Goal: Transaction & Acquisition: Download file/media

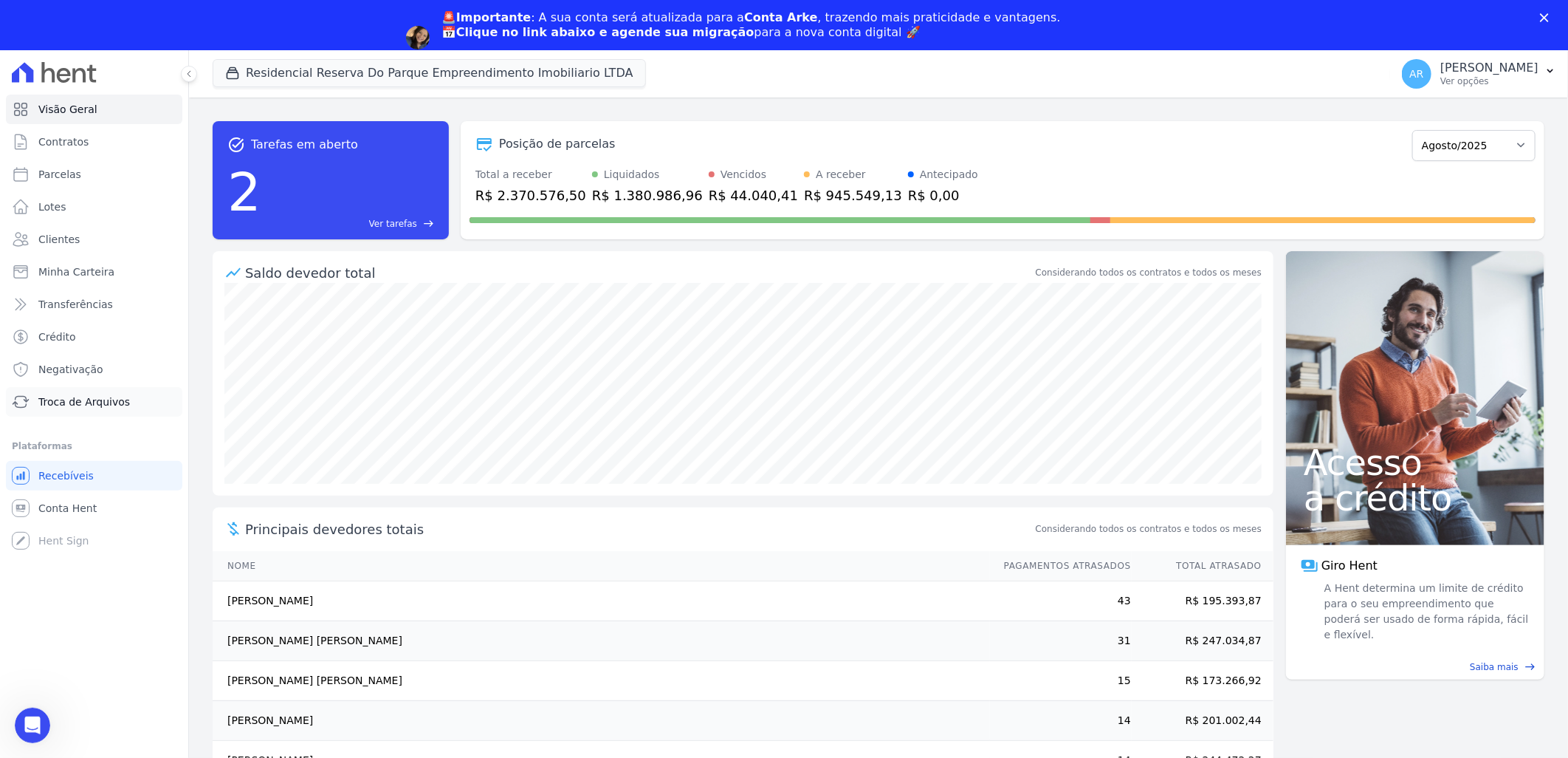
click at [90, 402] on span "Troca de Arquivos" at bounding box center [84, 402] width 91 height 15
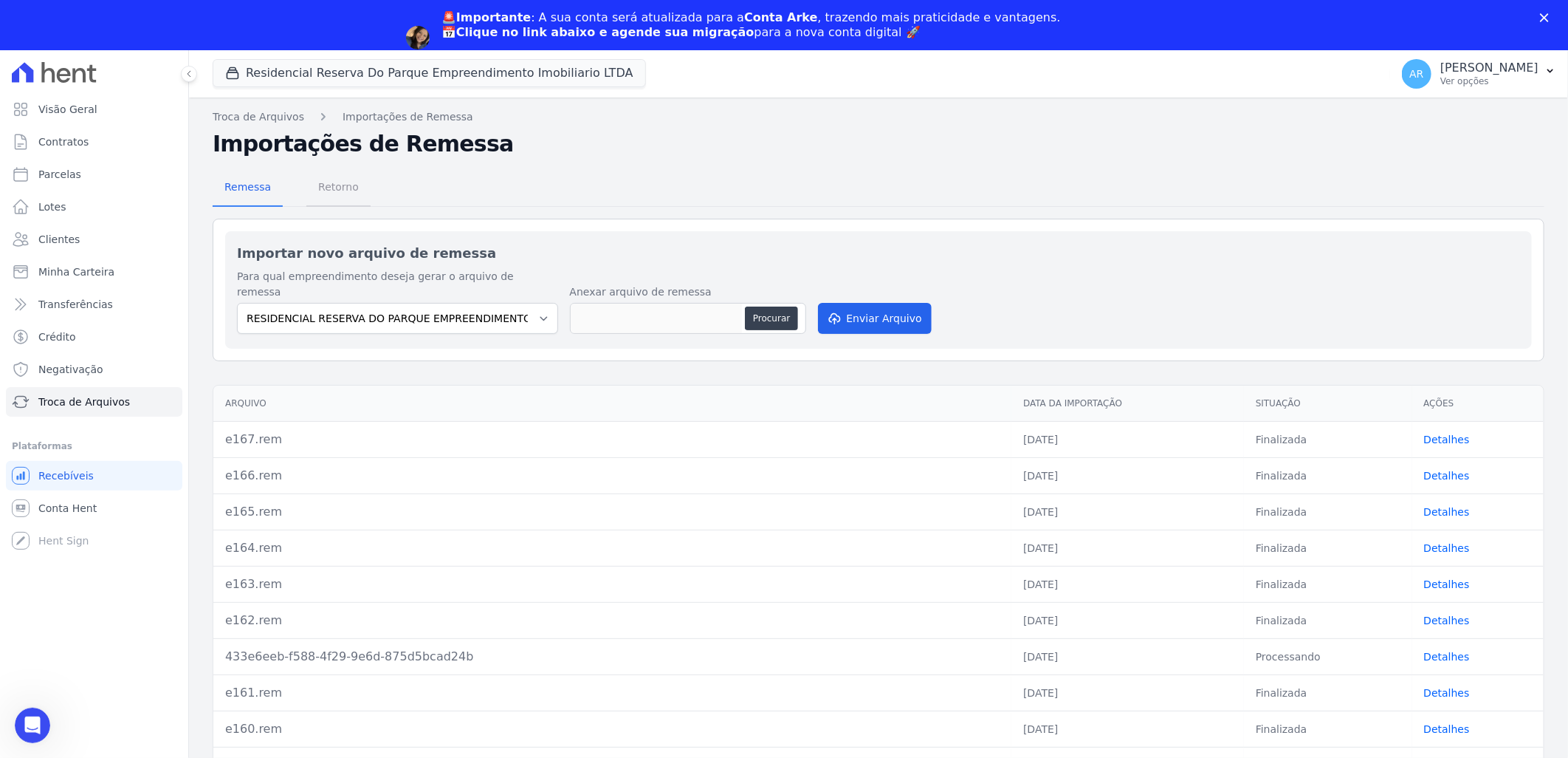
click at [338, 189] on span "Retorno" at bounding box center [338, 187] width 58 height 30
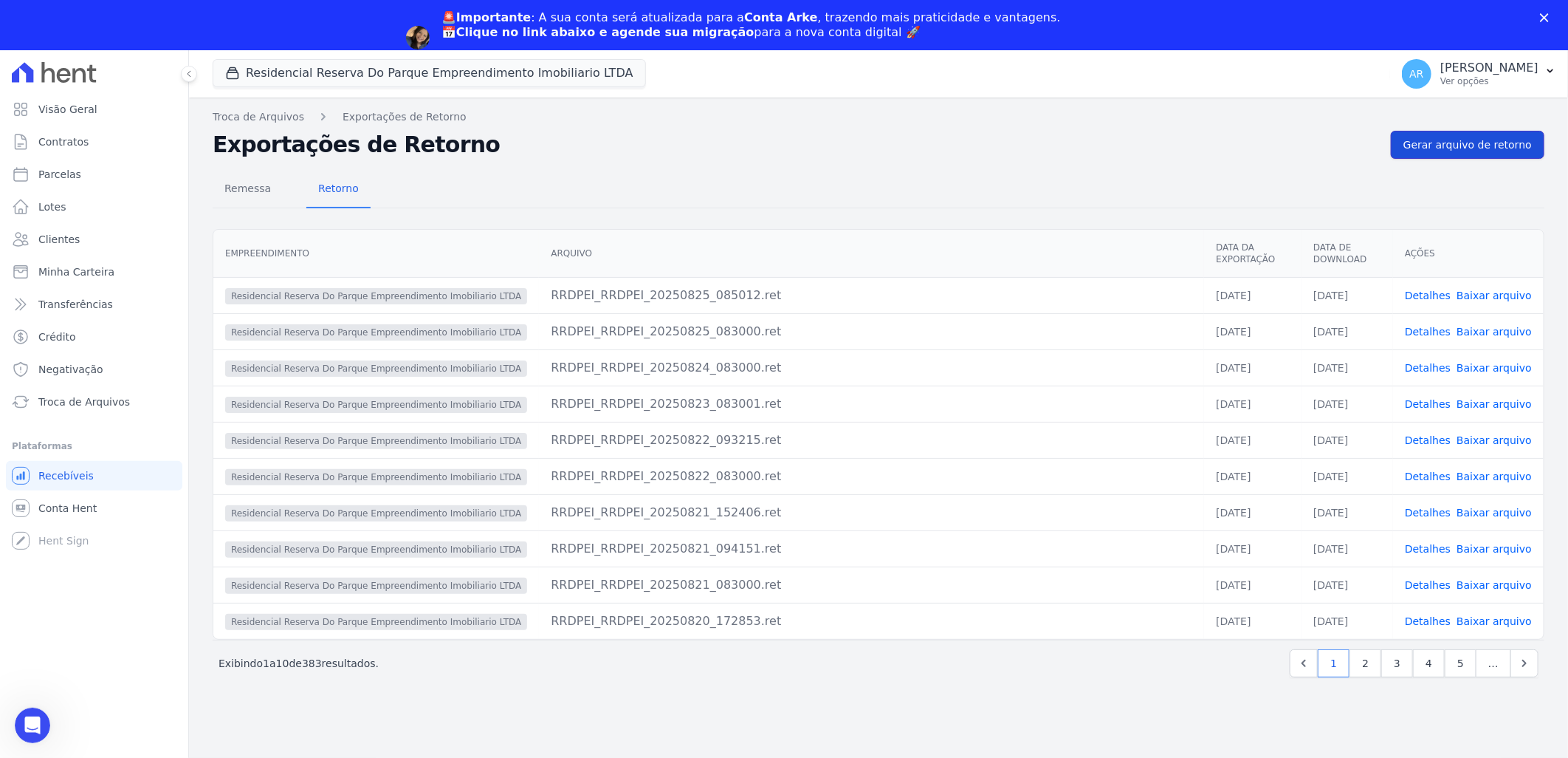
click at [1440, 142] on span "Gerar arquivo de retorno" at bounding box center [1468, 145] width 128 height 15
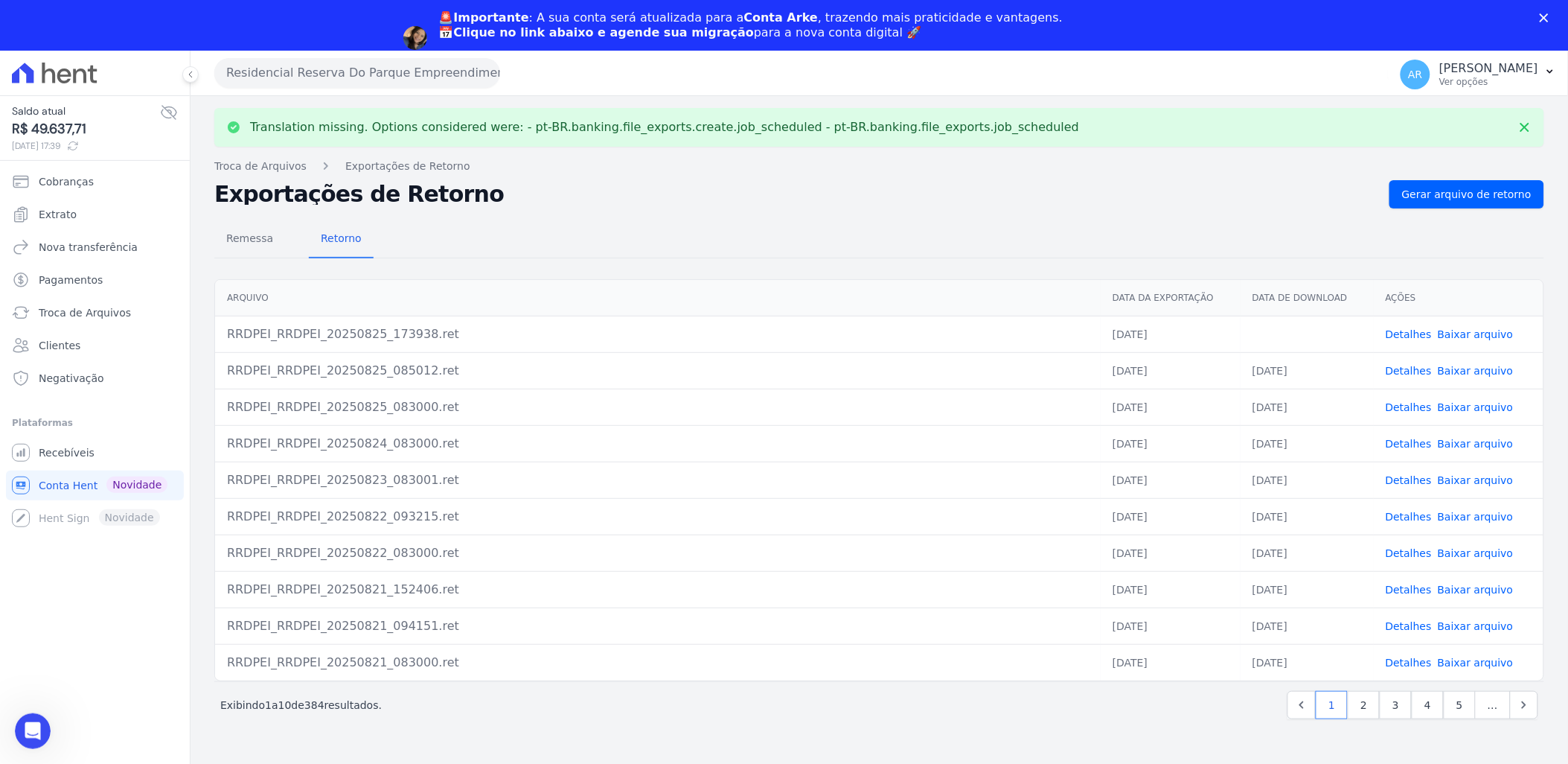
click at [1486, 331] on link "Baixar arquivo" at bounding box center [1476, 334] width 76 height 12
